Goal: Transaction & Acquisition: Purchase product/service

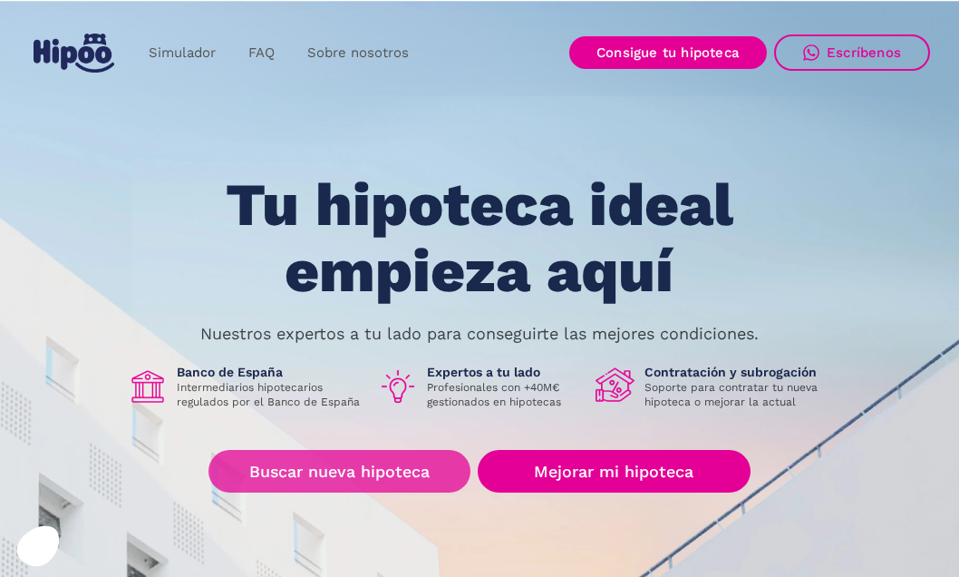
click at [316, 469] on link "Buscar nueva hipoteca" at bounding box center [339, 471] width 262 height 43
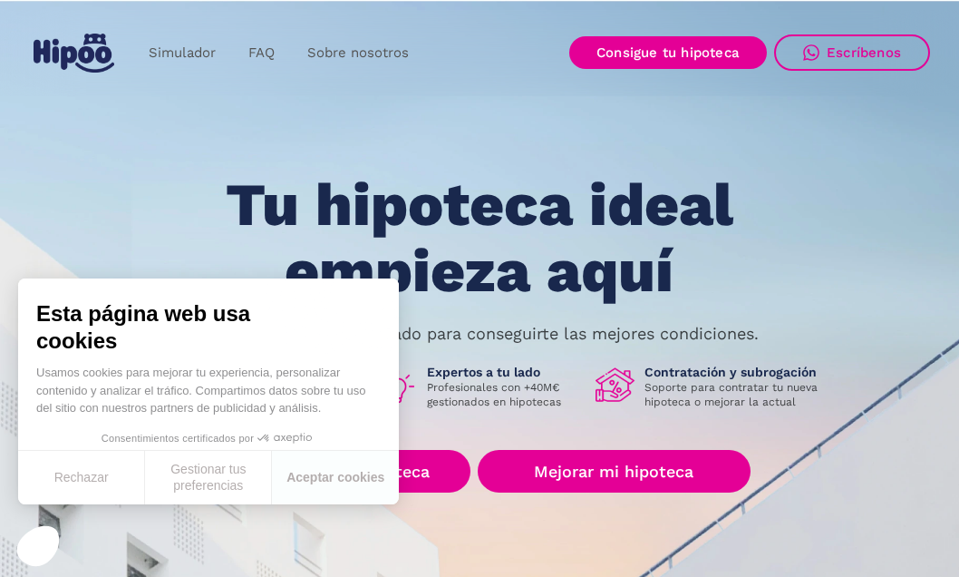
click at [491, 193] on h1 "Tu hipoteca ideal empieza aquí" at bounding box center [479, 237] width 687 height 131
click at [293, 474] on button "Aceptar cookies" at bounding box center [335, 477] width 127 height 53
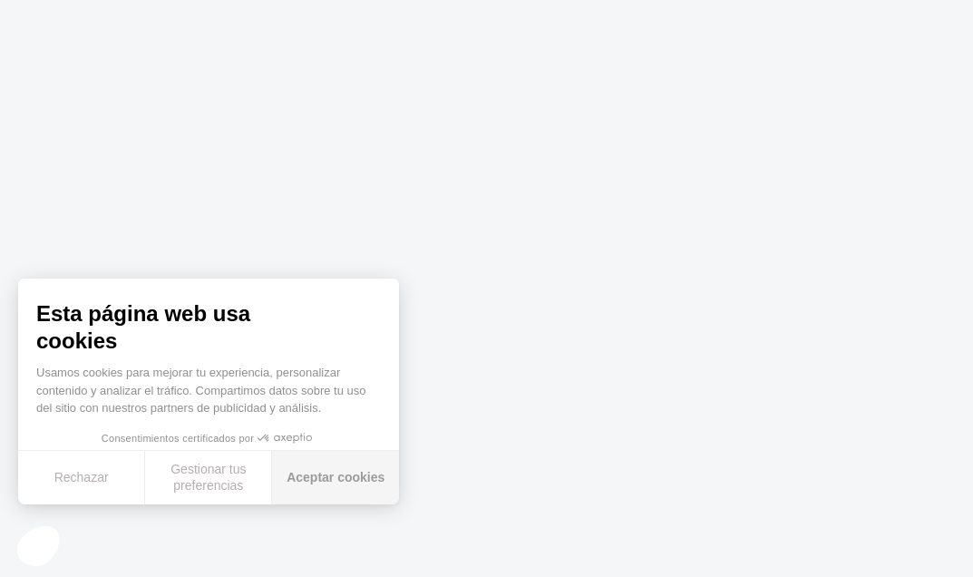
click at [329, 480] on button "Aceptar cookies" at bounding box center [335, 477] width 127 height 53
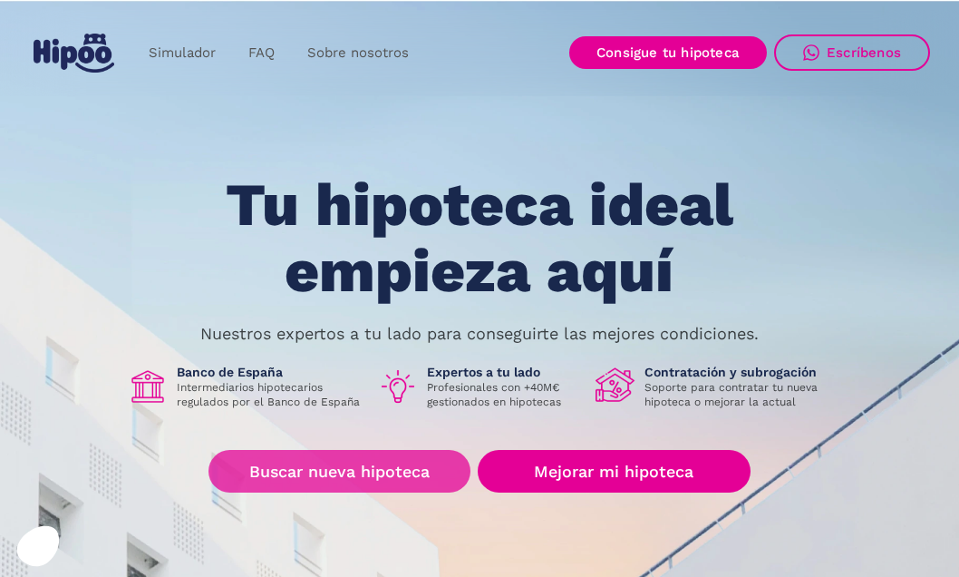
click at [342, 473] on link "Buscar nueva hipoteca" at bounding box center [339, 471] width 262 height 43
